Goal: Task Accomplishment & Management: Manage account settings

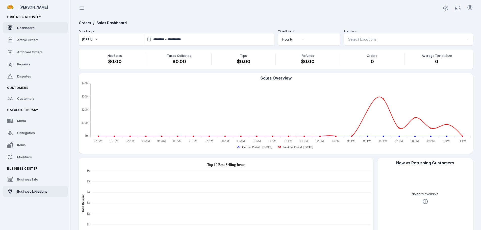
click at [36, 192] on span "Business Locations" at bounding box center [32, 192] width 30 height 4
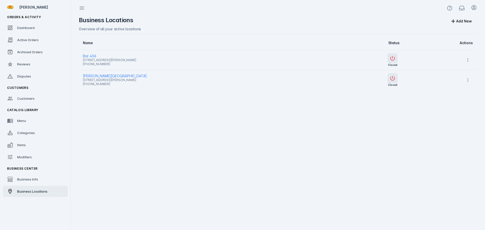
click at [88, 57] on span "1910 E Cesar Chavez St, Austin, TX 78702, USA" at bounding box center [203, 60] width 240 height 6
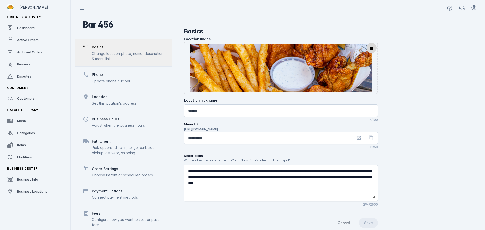
scroll to position [39, 0]
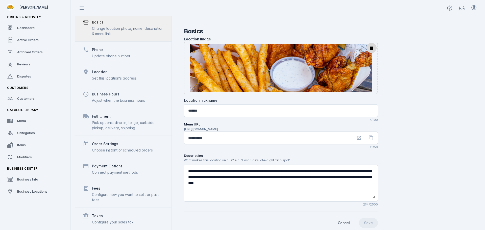
click at [110, 172] on div "Connect payment methods" at bounding box center [115, 172] width 46 height 5
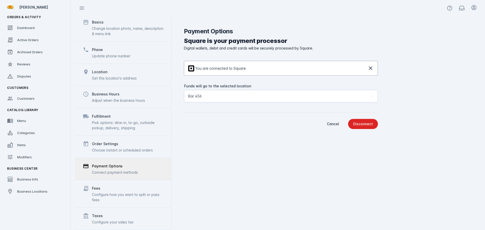
click at [215, 99] on div "Bar 456" at bounding box center [278, 96] width 181 height 6
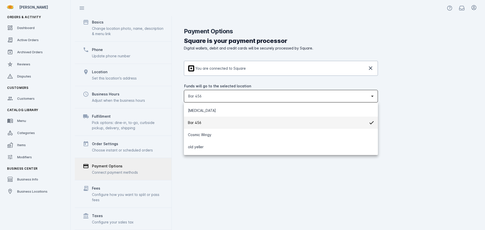
click at [242, 185] on div at bounding box center [242, 115] width 485 height 230
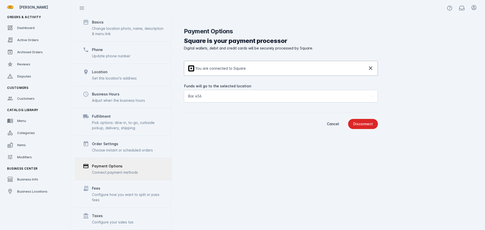
click at [196, 96] on span "Bar 456" at bounding box center [194, 96] width 13 height 6
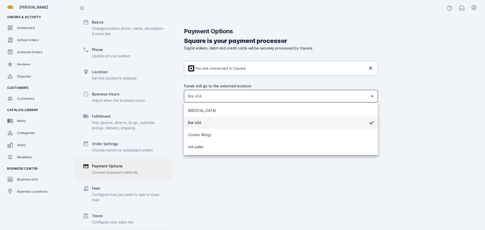
click at [227, 198] on div at bounding box center [242, 115] width 485 height 230
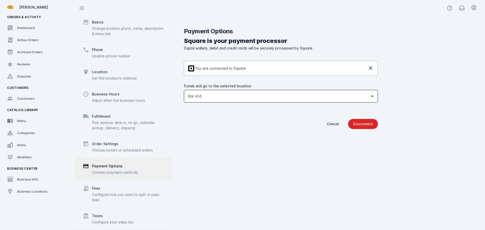
click at [198, 98] on span "Bar 456" at bounding box center [194, 96] width 13 height 6
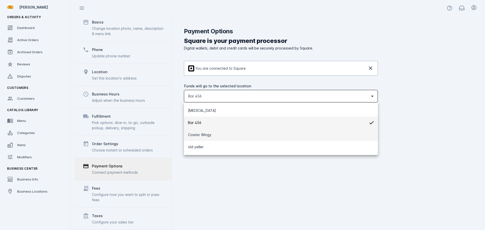
click at [198, 135] on span "Cosmic Wingy" at bounding box center [200, 135] width 24 height 6
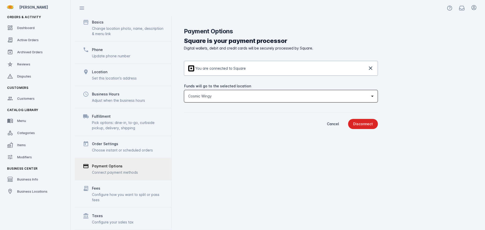
click at [204, 95] on span "Cosmic Wingy" at bounding box center [200, 96] width 24 height 6
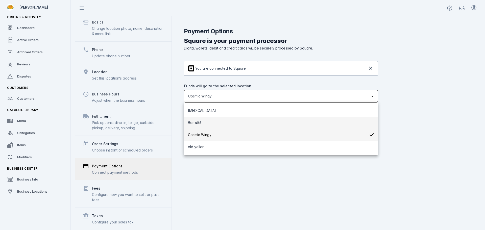
click at [204, 124] on mat-option "Bar 456" at bounding box center [281, 123] width 194 height 12
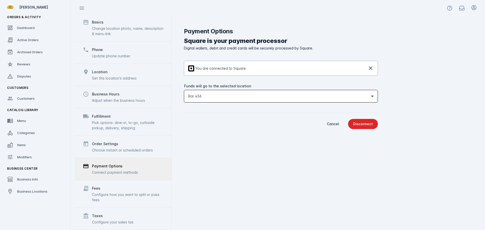
click at [218, 160] on div "Payment Options Square is your payment processor Digital wallets, debit and cre…" at bounding box center [326, 123] width 309 height 214
click at [213, 97] on div "Bar 456" at bounding box center [278, 96] width 181 height 6
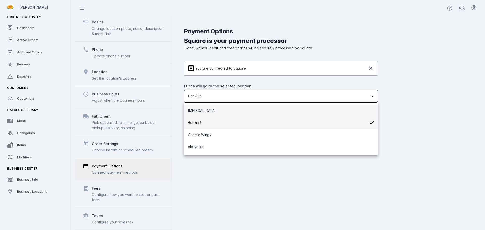
click at [211, 114] on mat-option "BSS" at bounding box center [281, 111] width 194 height 12
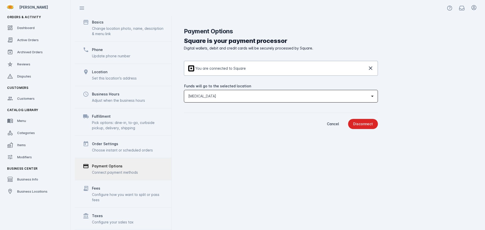
click at [218, 98] on div "BSS" at bounding box center [278, 96] width 181 height 6
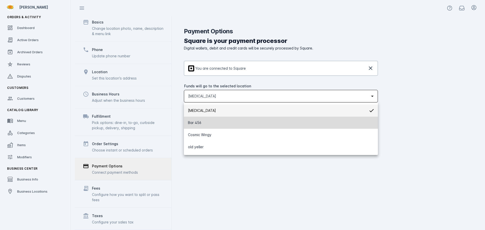
click at [209, 122] on mat-option "Bar 456" at bounding box center [281, 123] width 194 height 12
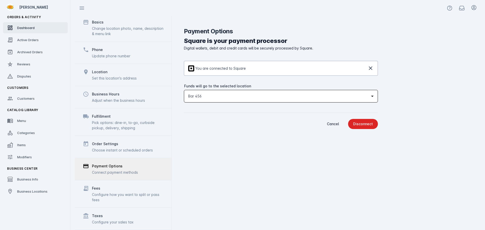
click at [24, 25] on link "Dashboard" at bounding box center [35, 27] width 65 height 11
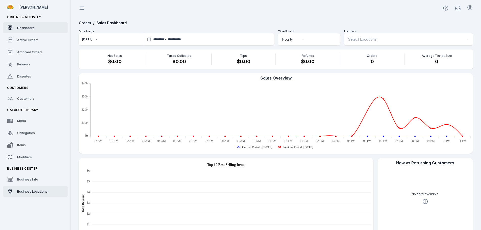
click at [26, 193] on span "Business Locations" at bounding box center [32, 192] width 30 height 4
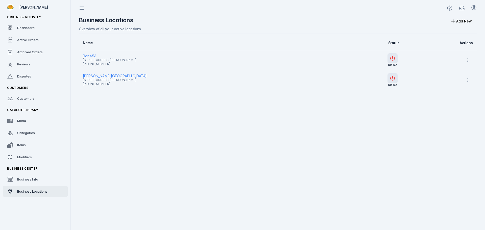
click at [92, 55] on span "Bar 456" at bounding box center [203, 56] width 240 height 6
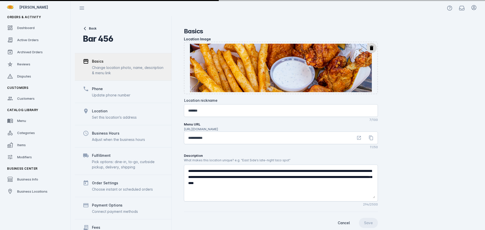
click at [115, 210] on div "Connect payment methods" at bounding box center [115, 211] width 46 height 5
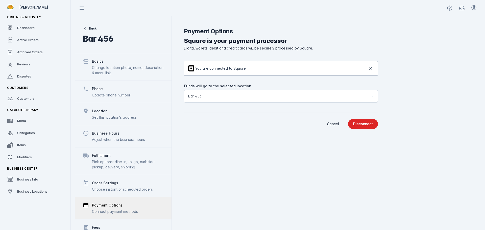
click at [237, 110] on div "Square is your payment processor Digital wallets, debit and credit cards will b…" at bounding box center [281, 82] width 194 height 93
click at [28, 29] on span "Dashboard" at bounding box center [25, 28] width 17 height 4
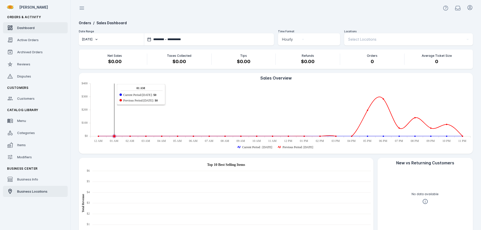
click at [36, 192] on span "Business Locations" at bounding box center [32, 192] width 30 height 4
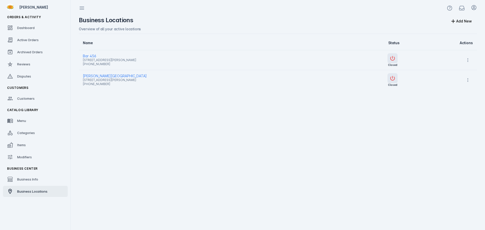
click at [88, 55] on span "Bar 456" at bounding box center [203, 56] width 240 height 6
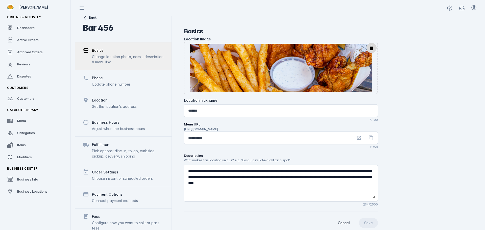
scroll to position [39, 0]
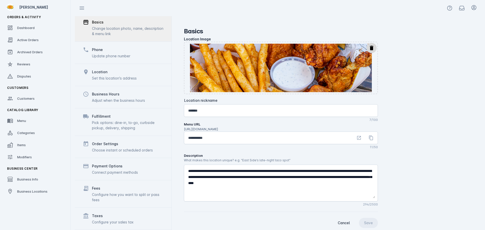
click at [114, 166] on div "Payment Options" at bounding box center [107, 166] width 31 height 6
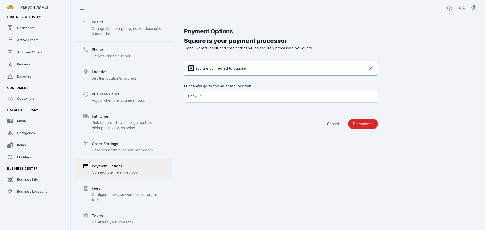
click at [274, 170] on div "Payment Options Square is your payment processor Digital wallets, debit and cre…" at bounding box center [326, 123] width 309 height 214
drag, startPoint x: 31, startPoint y: 191, endPoint x: 43, endPoint y: 189, distance: 12.8
click at [31, 192] on span "Business Locations" at bounding box center [32, 192] width 30 height 4
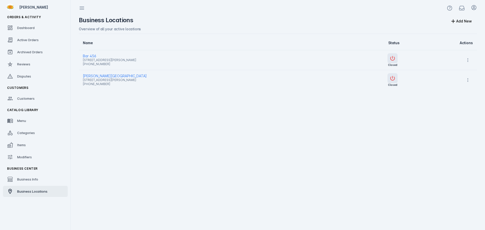
click at [112, 75] on span "Barton Springs Saloon" at bounding box center [203, 76] width 240 height 6
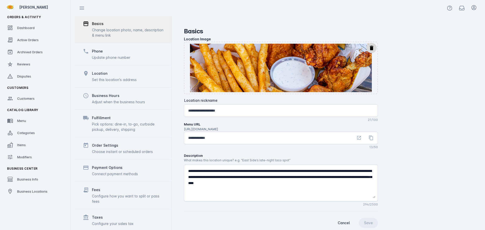
scroll to position [47, 0]
click at [122, 170] on div "Connect payment methods" at bounding box center [115, 172] width 46 height 5
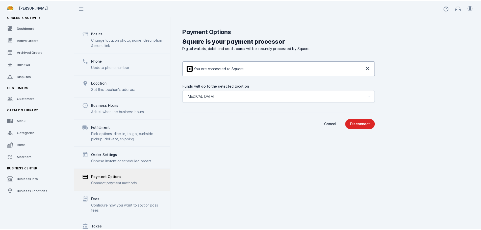
scroll to position [47, 0]
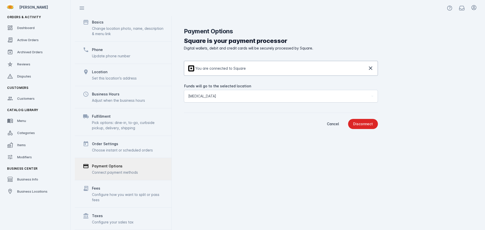
click at [129, 197] on div "Configure how you want to split or pass fees" at bounding box center [128, 197] width 72 height 11
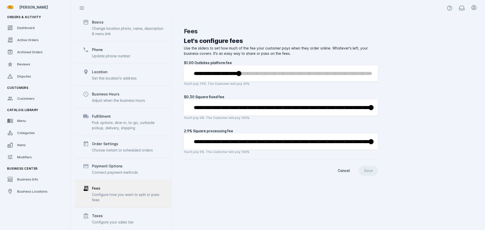
click at [129, 167] on div "Payment Options" at bounding box center [115, 166] width 46 height 6
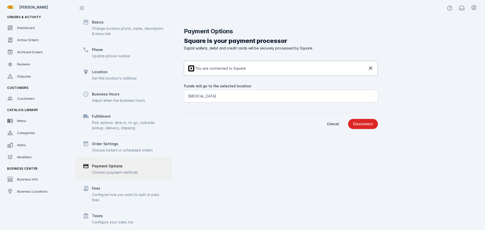
click at [128, 156] on div "Order Settings Choose instant or scheduled orders" at bounding box center [123, 147] width 97 height 22
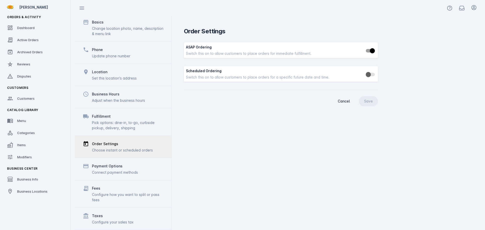
click at [132, 123] on div "Pick options: dine-in, to-go, curbside pickup, delivery, shipping" at bounding box center [128, 125] width 72 height 11
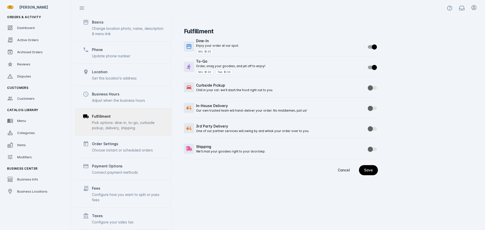
click at [133, 104] on div "Business Hours Adjust when the business hours" at bounding box center [123, 97] width 97 height 22
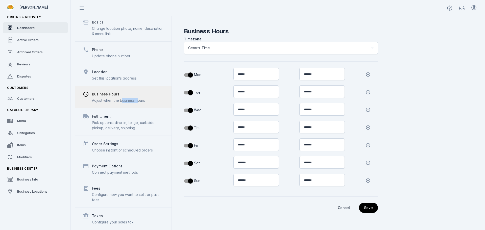
click at [29, 26] on span "Dashboard" at bounding box center [25, 28] width 17 height 4
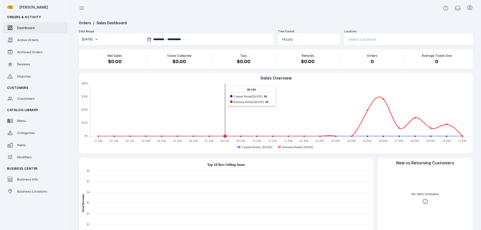
click at [84, 40] on div "[DATE]" at bounding box center [87, 39] width 11 height 5
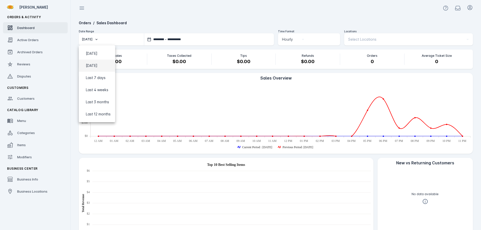
click at [96, 68] on span "Yesterday" at bounding box center [92, 66] width 12 height 6
type input "**********"
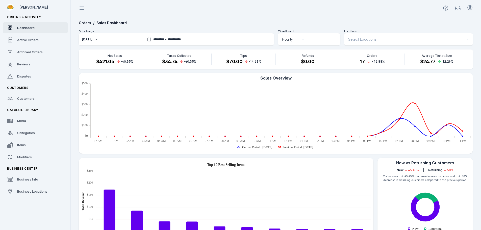
click at [171, 38] on div "**********" at bounding box center [212, 39] width 118 height 5
click at [175, 85] on tr "1 2 3 4 5 6" at bounding box center [190, 84] width 71 height 10
click at [175, 85] on button "1" at bounding box center [171, 84] width 10 height 10
type input "**********"
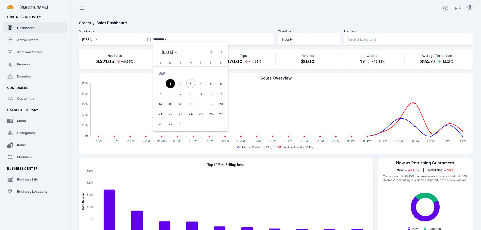
click at [191, 84] on span "3" at bounding box center [190, 83] width 9 height 9
type input "**********"
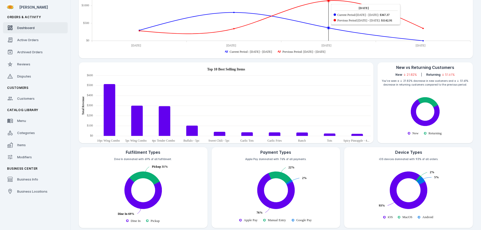
scroll to position [98, 0]
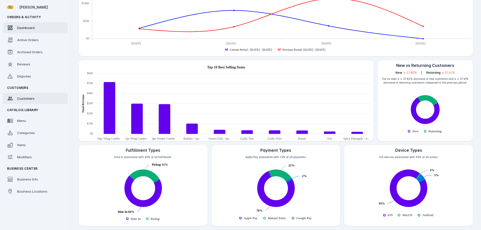
click at [30, 99] on span "Customers" at bounding box center [25, 99] width 17 height 4
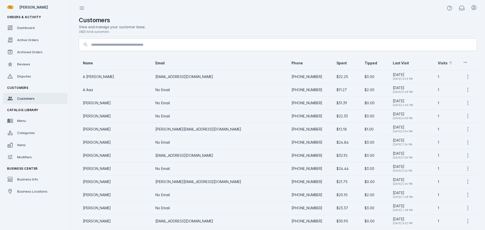
click at [438, 63] on div "Visits" at bounding box center [443, 63] width 10 height 5
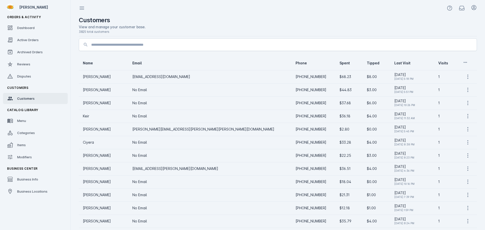
click at [438, 63] on div "Visits" at bounding box center [443, 63] width 10 height 5
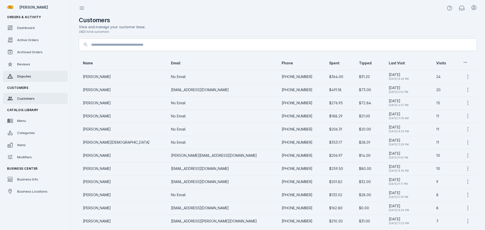
click at [23, 73] on link "Disputes" at bounding box center [35, 76] width 65 height 11
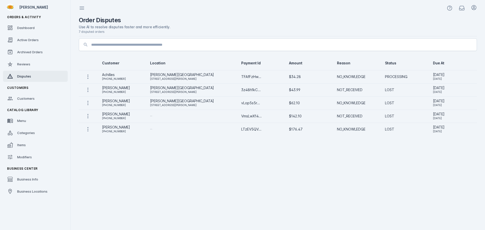
click at [26, 63] on span "Reviews" at bounding box center [23, 64] width 13 height 4
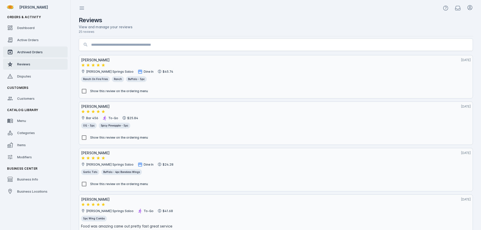
click at [31, 55] on link "Archived Orders" at bounding box center [35, 51] width 65 height 11
click at [25, 52] on span "Archived Orders" at bounding box center [30, 52] width 26 height 4
click at [31, 40] on span "Active Orders" at bounding box center [27, 40] width 21 height 4
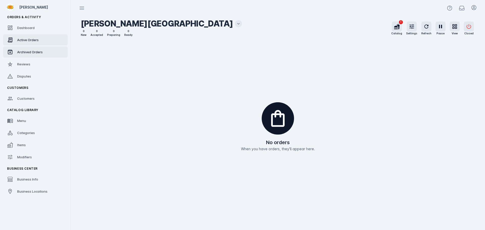
click at [30, 53] on span "Archived Orders" at bounding box center [30, 52] width 26 height 4
click at [31, 52] on span "Archived Orders" at bounding box center [30, 52] width 26 height 4
click at [24, 52] on span "Archived Orders" at bounding box center [30, 52] width 26 height 4
click at [31, 29] on span "Dashboard" at bounding box center [25, 28] width 17 height 4
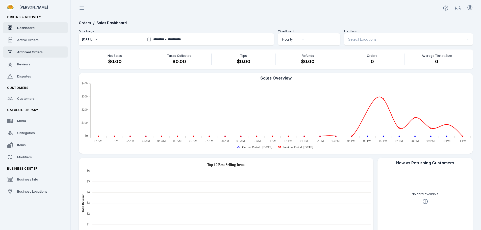
click at [30, 52] on span "Archived Orders" at bounding box center [30, 52] width 26 height 4
click at [28, 61] on link "Reviews" at bounding box center [35, 64] width 65 height 11
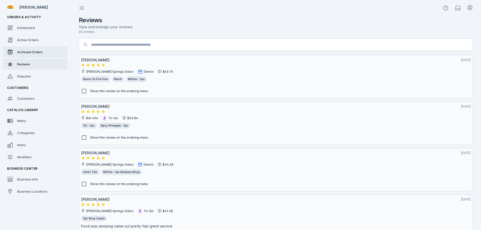
click at [30, 53] on span "Archived Orders" at bounding box center [30, 52] width 26 height 4
click at [31, 52] on span "Archived Orders" at bounding box center [30, 52] width 26 height 4
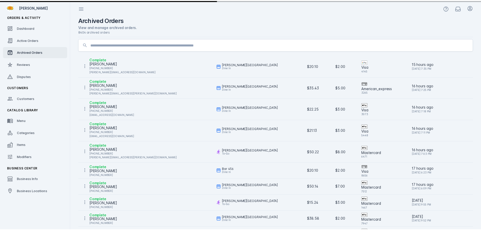
scroll to position [222, 0]
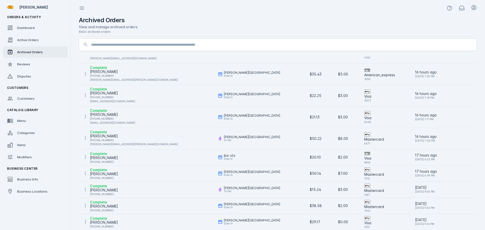
click at [148, 161] on div "Complete Amanda OQuinn +1 512-774-1256" at bounding box center [146, 157] width 127 height 12
click at [97, 157] on div "Amanda OQuinn" at bounding box center [104, 158] width 28 height 6
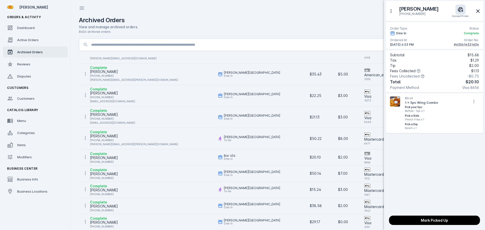
click at [27, 29] on div at bounding box center [242, 115] width 485 height 230
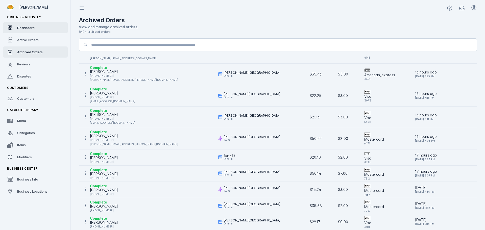
click at [24, 28] on span "Dashboard" at bounding box center [25, 28] width 17 height 4
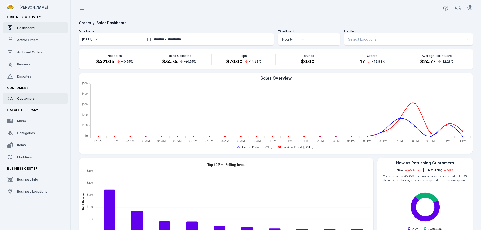
click at [21, 94] on link "Customers" at bounding box center [35, 98] width 65 height 11
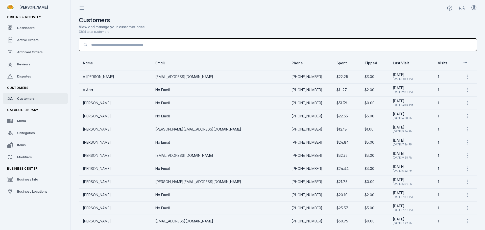
click at [99, 45] on input at bounding box center [282, 45] width 382 height 6
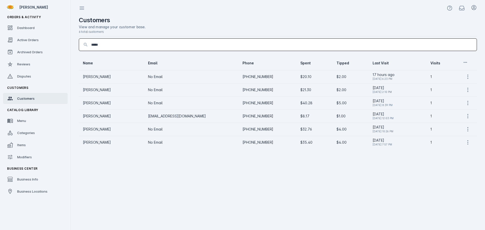
type input "*****"
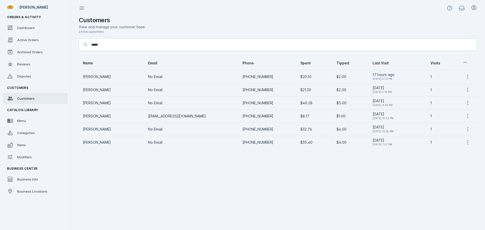
click at [97, 102] on td "Melissa Oquinn" at bounding box center [111, 103] width 65 height 13
click at [115, 185] on cdk-virtual-scroll-viewport "Name Email Phone Spent Tipped Last Visit Visits Amanda OQuinn No Email +1 512-7…" at bounding box center [278, 143] width 398 height 174
click at [126, 43] on input "*****" at bounding box center [282, 45] width 382 height 6
click at [278, 203] on cdk-virtual-scroll-viewport "Name Email Phone Spent Tipped Last Visit Visits Amanda OQuinn No Email +1 512-7…" at bounding box center [278, 143] width 398 height 174
drag, startPoint x: 234, startPoint y: 103, endPoint x: 272, endPoint y: 104, distance: 37.7
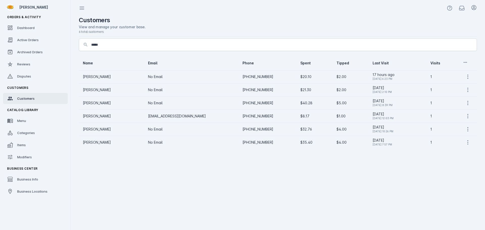
click at [272, 104] on td "+1 915-240-8120" at bounding box center [268, 103] width 58 height 13
copy td "915-240-8120"
click at [30, 53] on span "Archived Orders" at bounding box center [30, 52] width 26 height 4
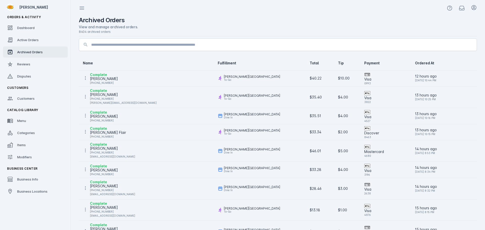
click at [127, 39] on div at bounding box center [282, 45] width 382 height 12
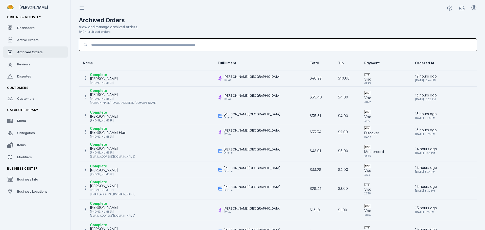
paste input "**********"
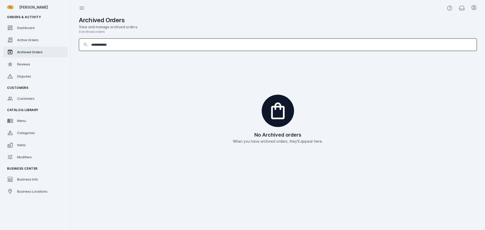
click at [107, 45] on input "**********" at bounding box center [282, 45] width 382 height 6
click at [98, 46] on input "**********" at bounding box center [282, 45] width 382 height 6
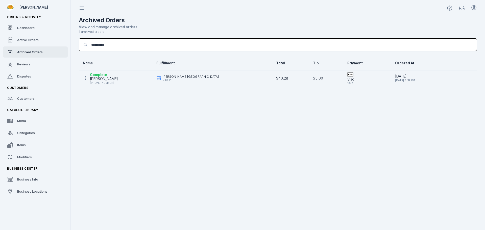
type input "**********"
click at [112, 79] on div "Melissa Oquinn" at bounding box center [104, 79] width 28 height 6
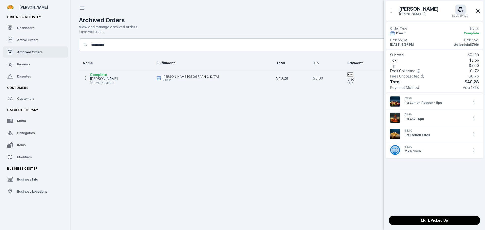
click at [462, 45] on div "#a1e6bda83bf6" at bounding box center [466, 44] width 25 height 5
click at [115, 95] on div at bounding box center [242, 115] width 485 height 230
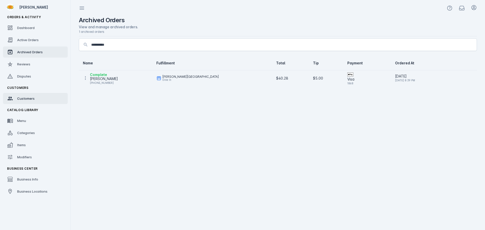
click at [25, 102] on link "Customers" at bounding box center [35, 98] width 65 height 11
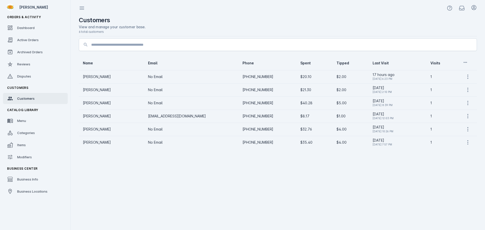
click at [127, 43] on input at bounding box center [282, 45] width 382 height 6
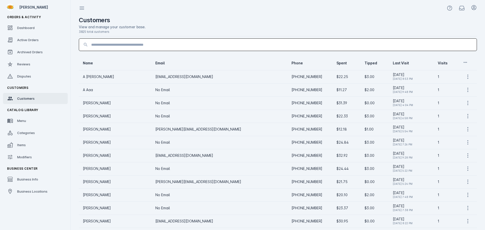
click at [228, 24] on div "Customers" at bounding box center [278, 20] width 398 height 8
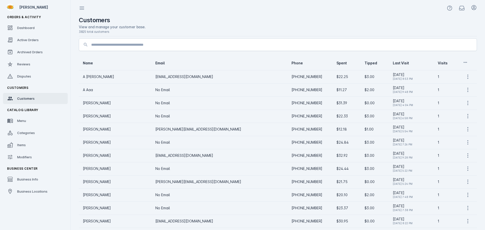
click at [129, 43] on input at bounding box center [282, 45] width 382 height 6
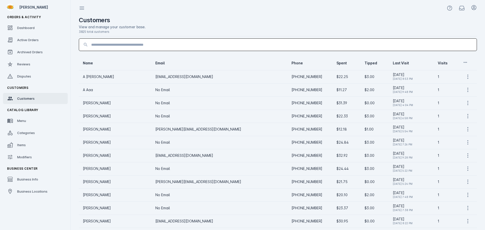
click at [171, 26] on div "View and manage your customer base." at bounding box center [278, 26] width 398 height 5
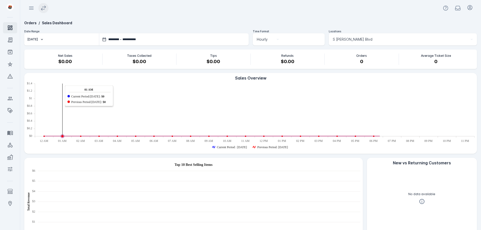
click at [42, 10] on icon at bounding box center [43, 8] width 6 height 6
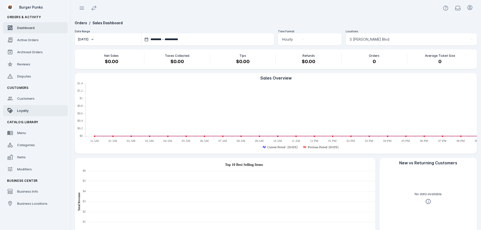
click at [31, 110] on link "Loyalty" at bounding box center [35, 110] width 65 height 11
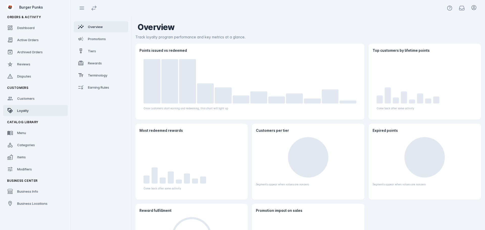
click at [356, 113] on div "Once customers start earning and redeeming, this chart will light up" at bounding box center [249, 85] width 221 height 61
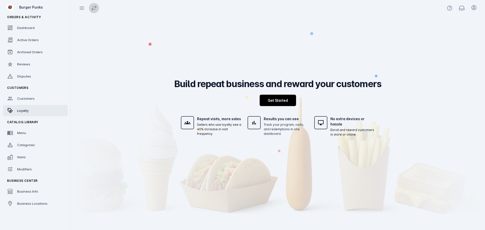
click at [99, 8] on span at bounding box center [94, 8] width 12 height 12
